Goal: Find specific page/section: Find specific page/section

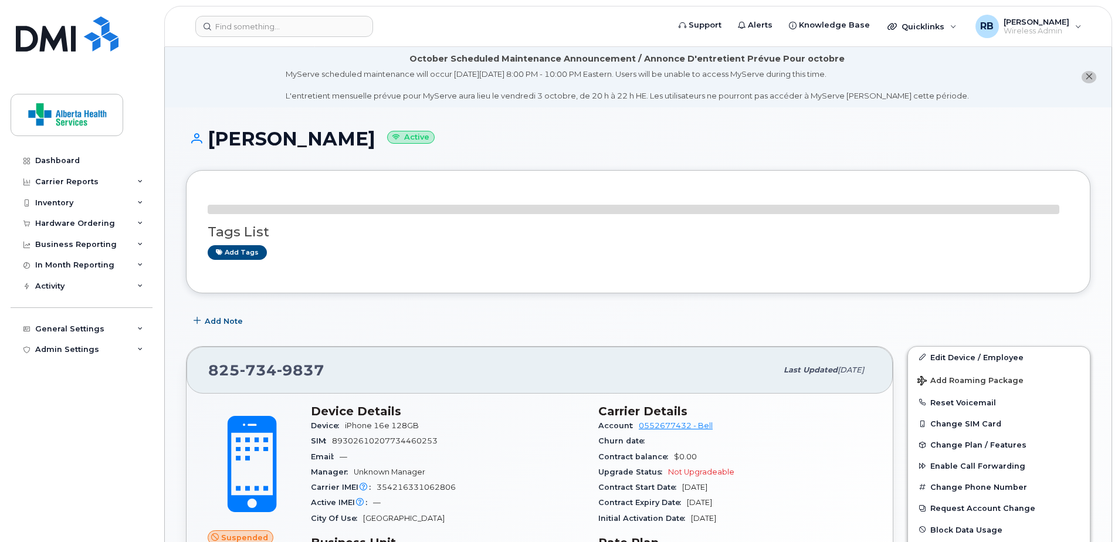
click at [274, 37] on header "Support Alerts Knowledge Base Quicklinks Suspend / Cancel Device Change SIM Car…" at bounding box center [638, 26] width 948 height 41
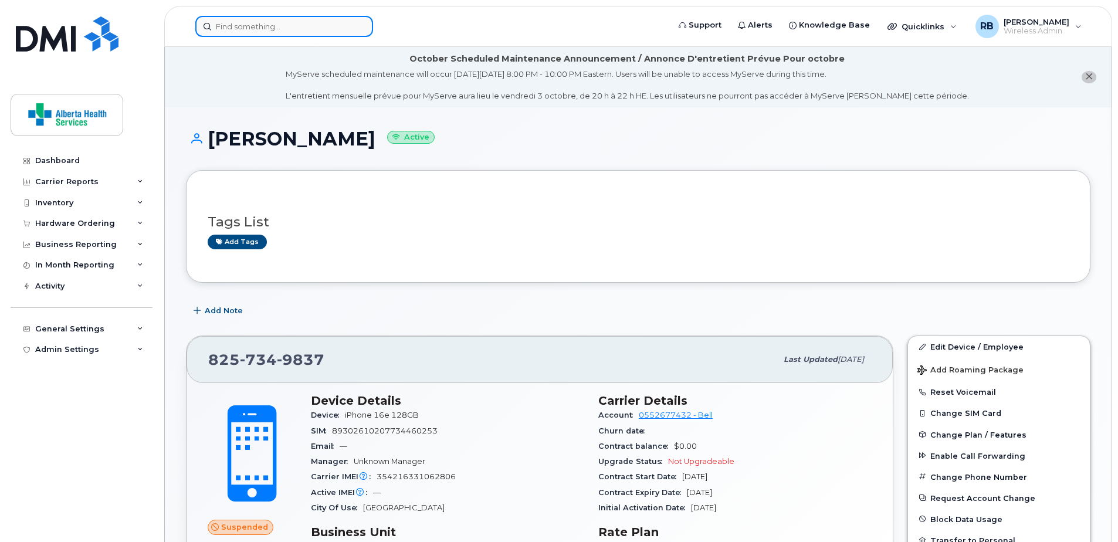
click at [270, 34] on input at bounding box center [284, 26] width 178 height 21
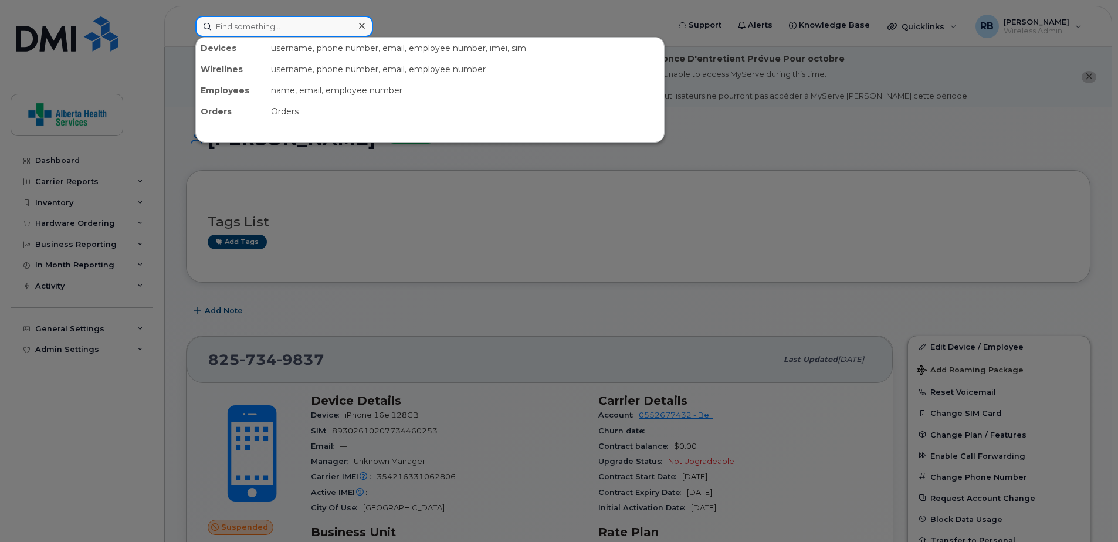
paste input "780-863-3597"
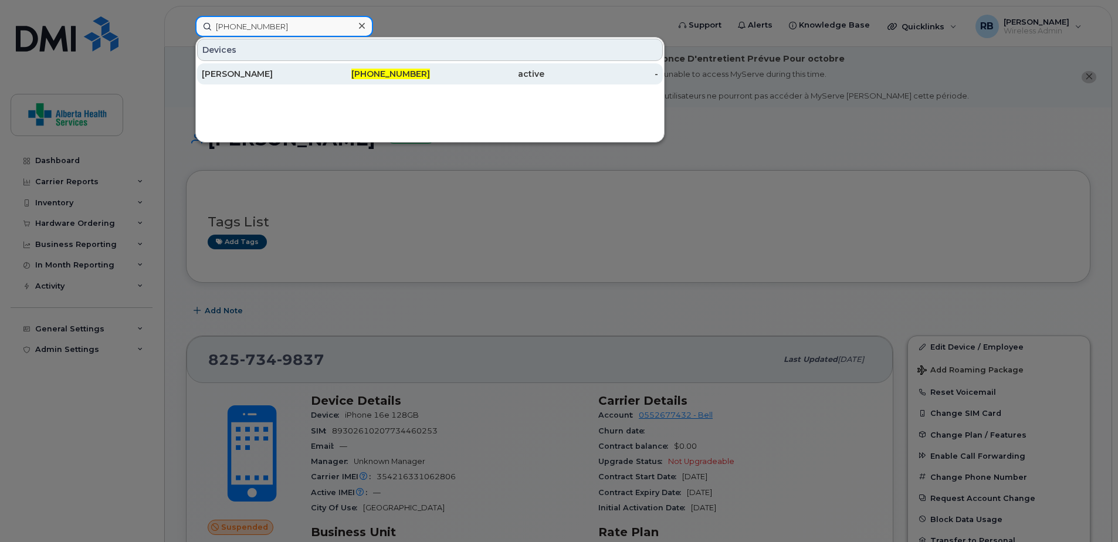
type input "780-863-3597"
click at [363, 74] on div "780-863-3597" at bounding box center [373, 74] width 114 height 12
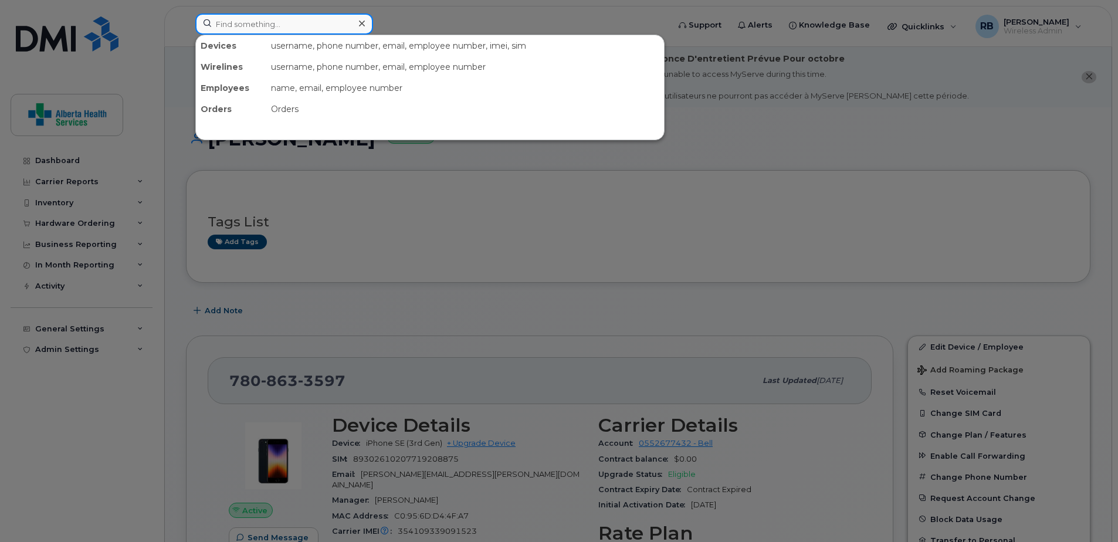
click at [310, 26] on input at bounding box center [284, 23] width 178 height 21
paste input "7802082527"
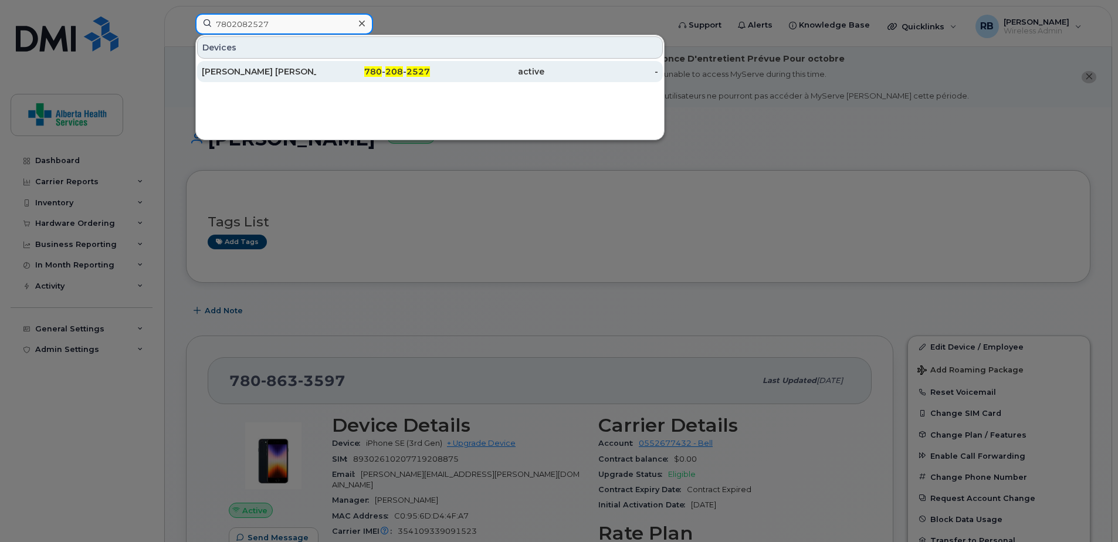
type input "7802082527"
click at [321, 79] on div "780 - 208 - 2527" at bounding box center [373, 71] width 114 height 21
